Goal: Information Seeking & Learning: Learn about a topic

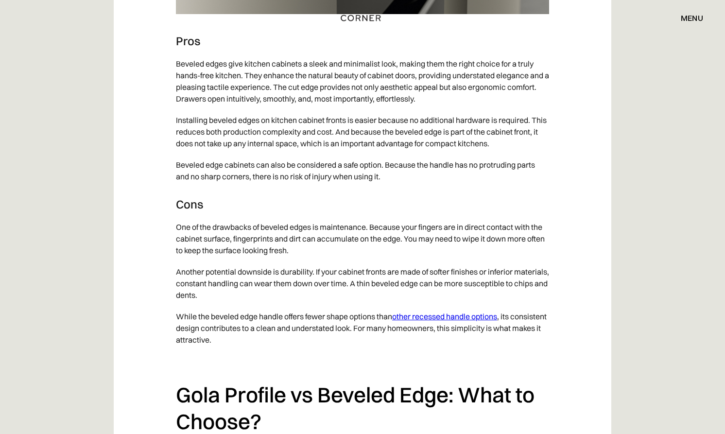
scroll to position [2874, 0]
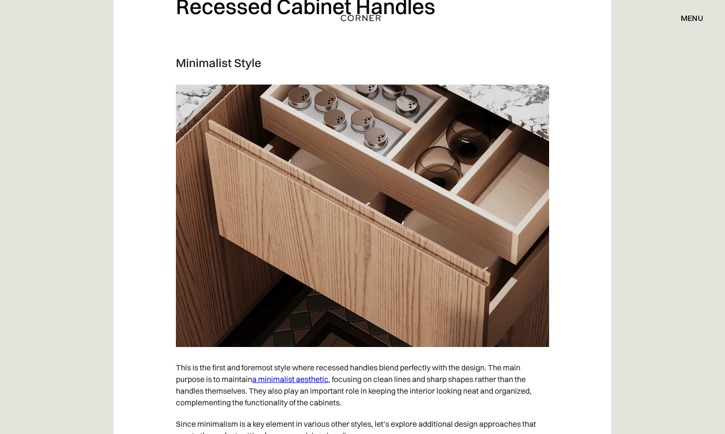
scroll to position [3782, 0]
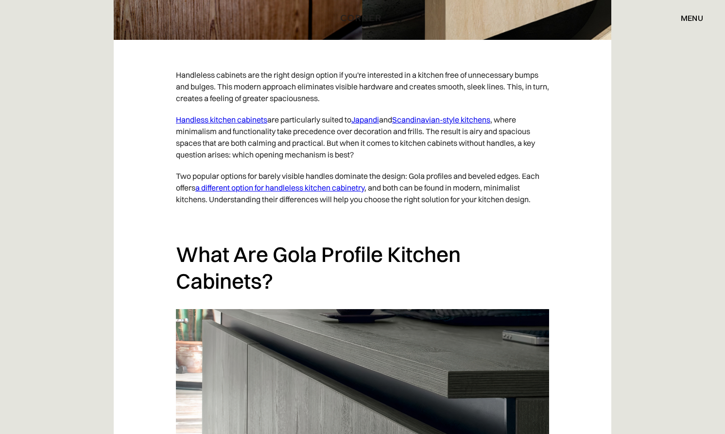
scroll to position [556, 0]
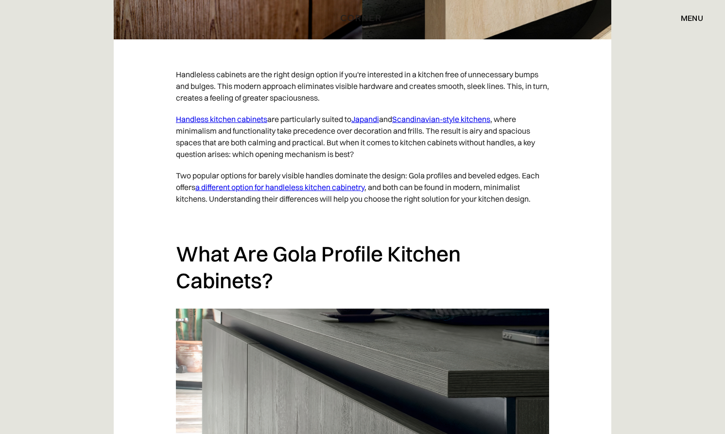
click at [372, 120] on link "Japandi" at bounding box center [365, 119] width 28 height 10
